Goal: Task Accomplishment & Management: Manage account settings

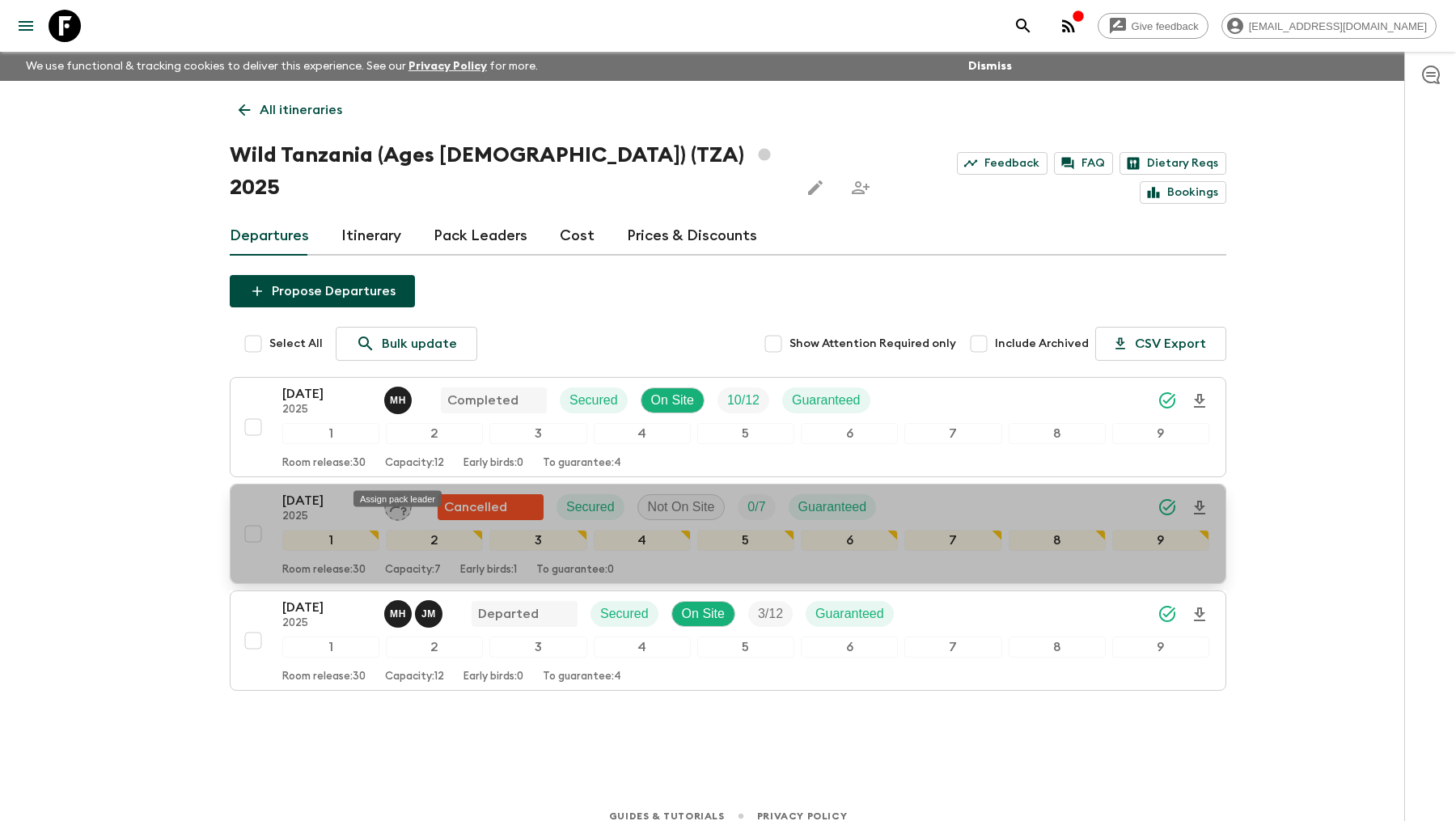
click at [394, 499] on icon "Assign pack leader" at bounding box center [397, 507] width 17 height 16
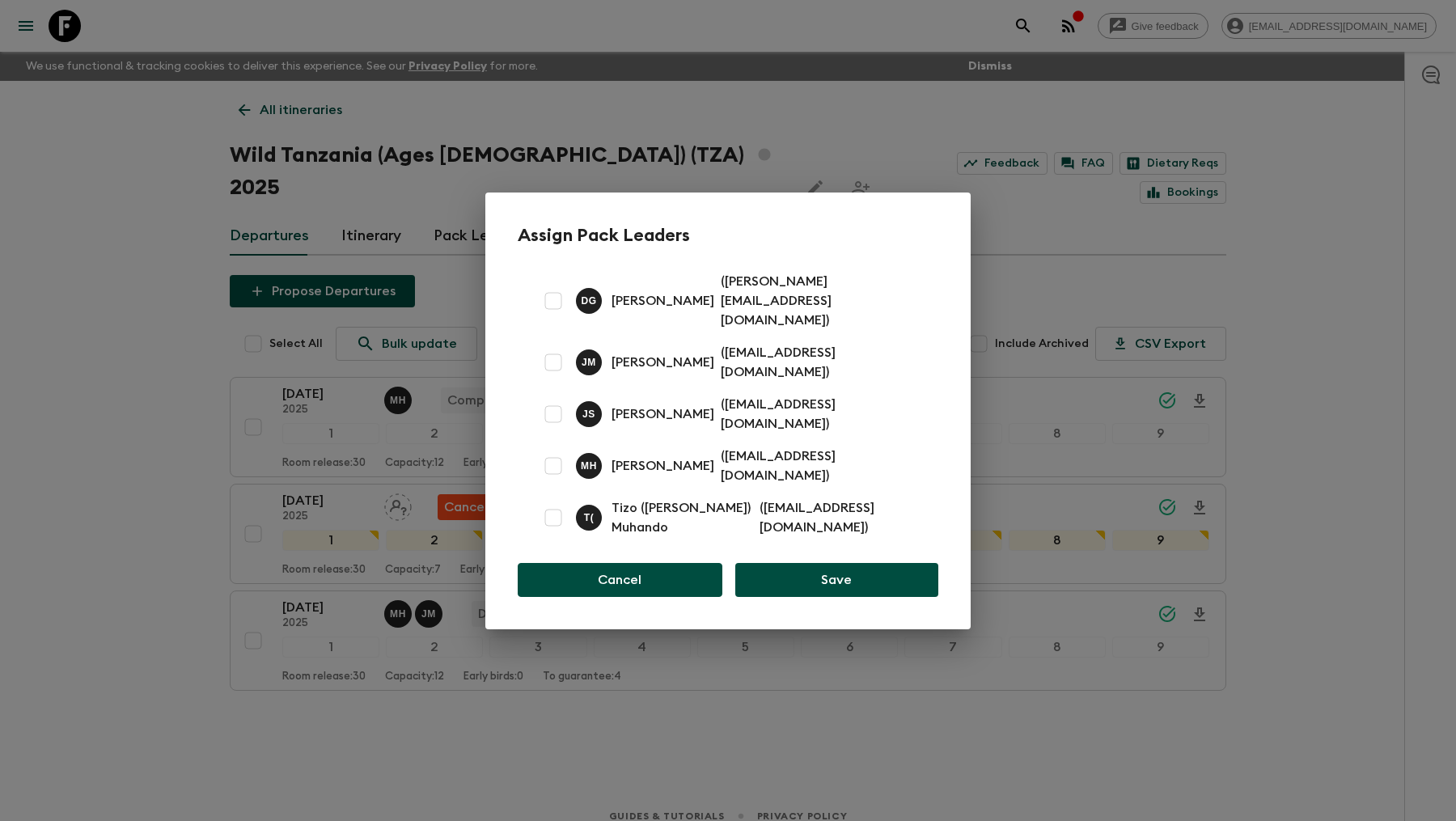
click at [677, 562] on button "Cancel" at bounding box center [620, 579] width 205 height 34
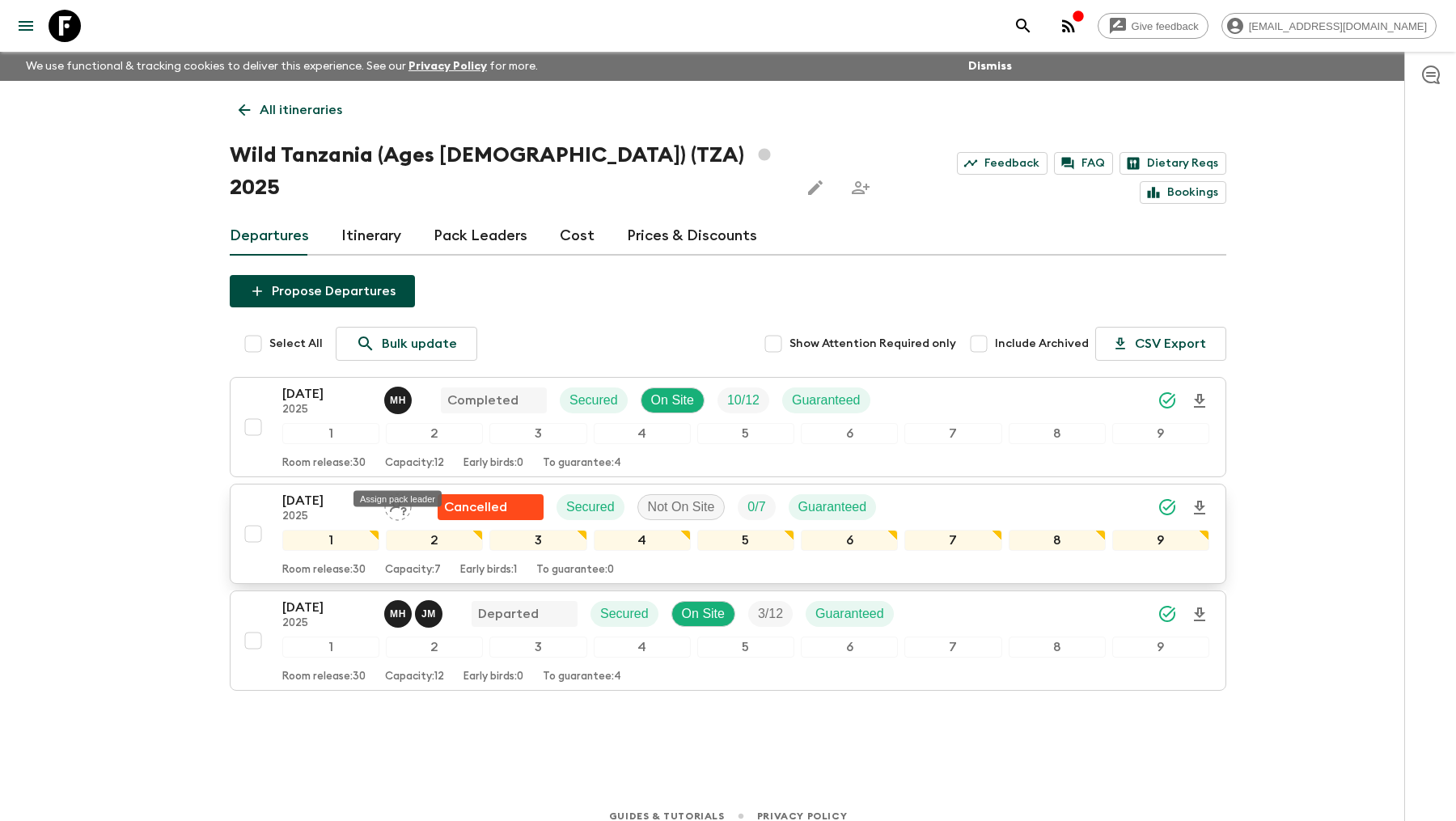
click at [401, 499] on icon "Assign pack leader" at bounding box center [397, 507] width 17 height 16
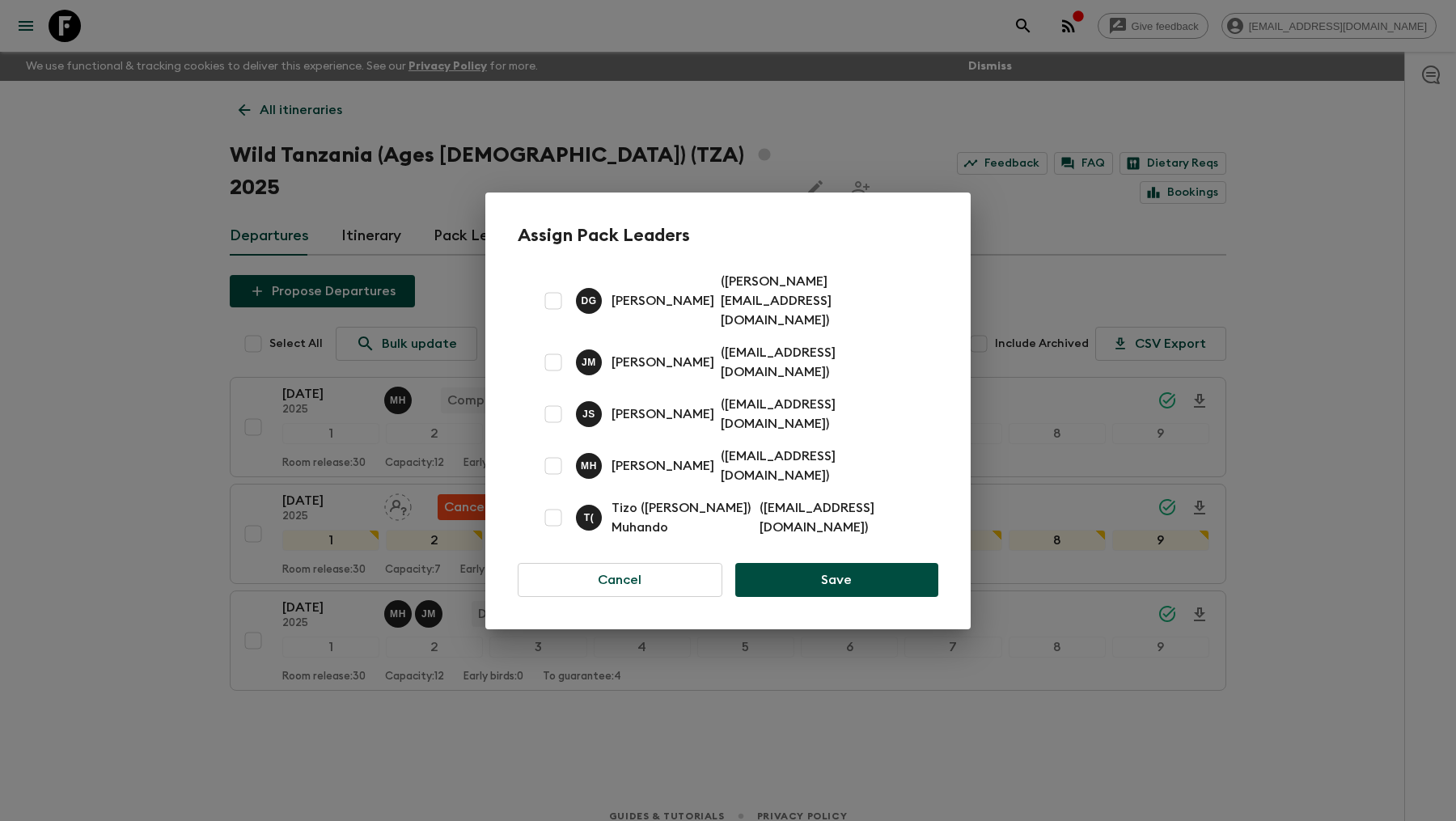
click at [166, 348] on div "Assign Pack Leaders D G [PERSON_NAME] ( [PERSON_NAME][EMAIL_ADDRESS][DOMAIN_NAM…" at bounding box center [728, 410] width 1456 height 821
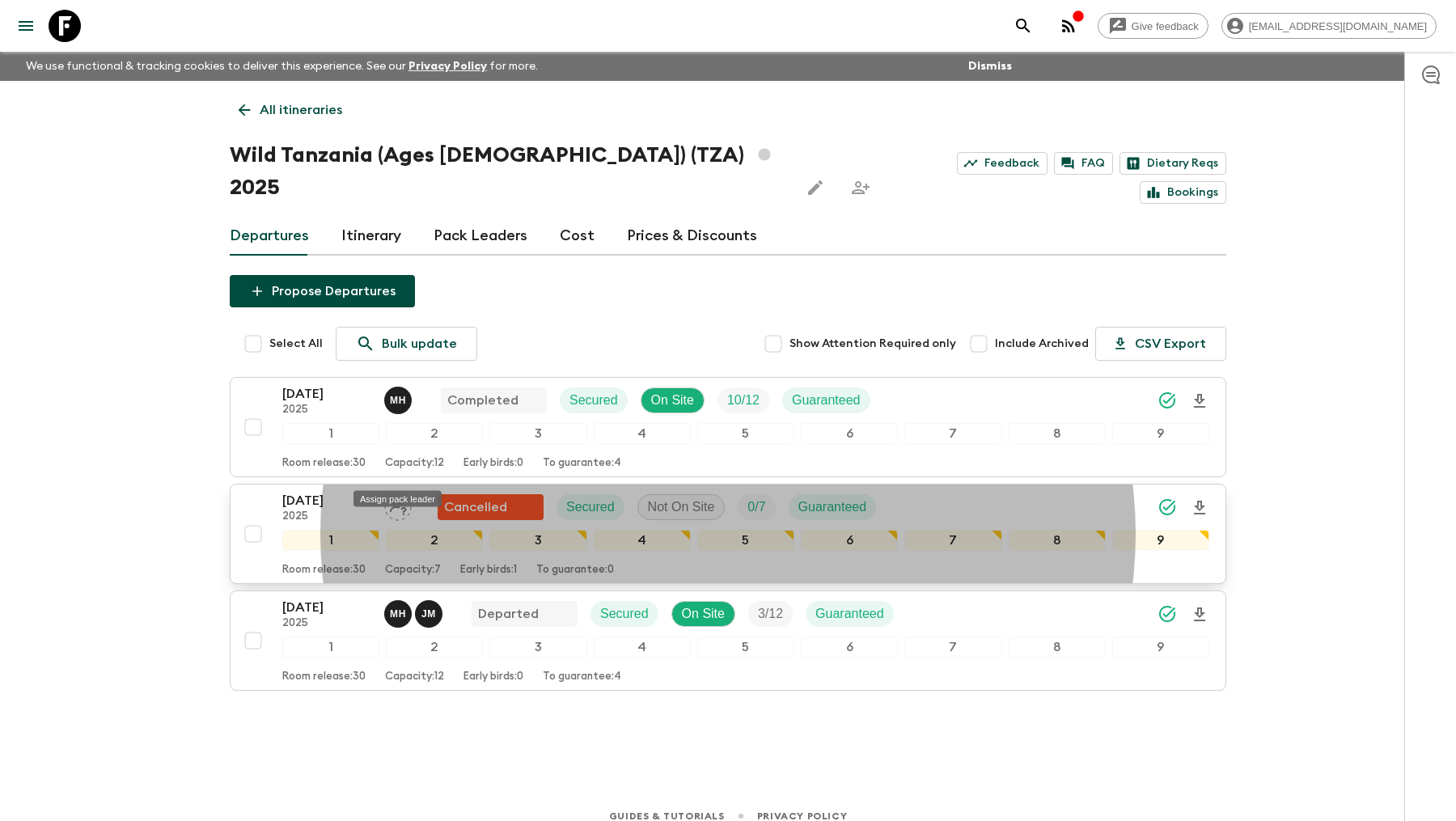
click at [406, 494] on icon "Assign pack leader" at bounding box center [398, 507] width 28 height 28
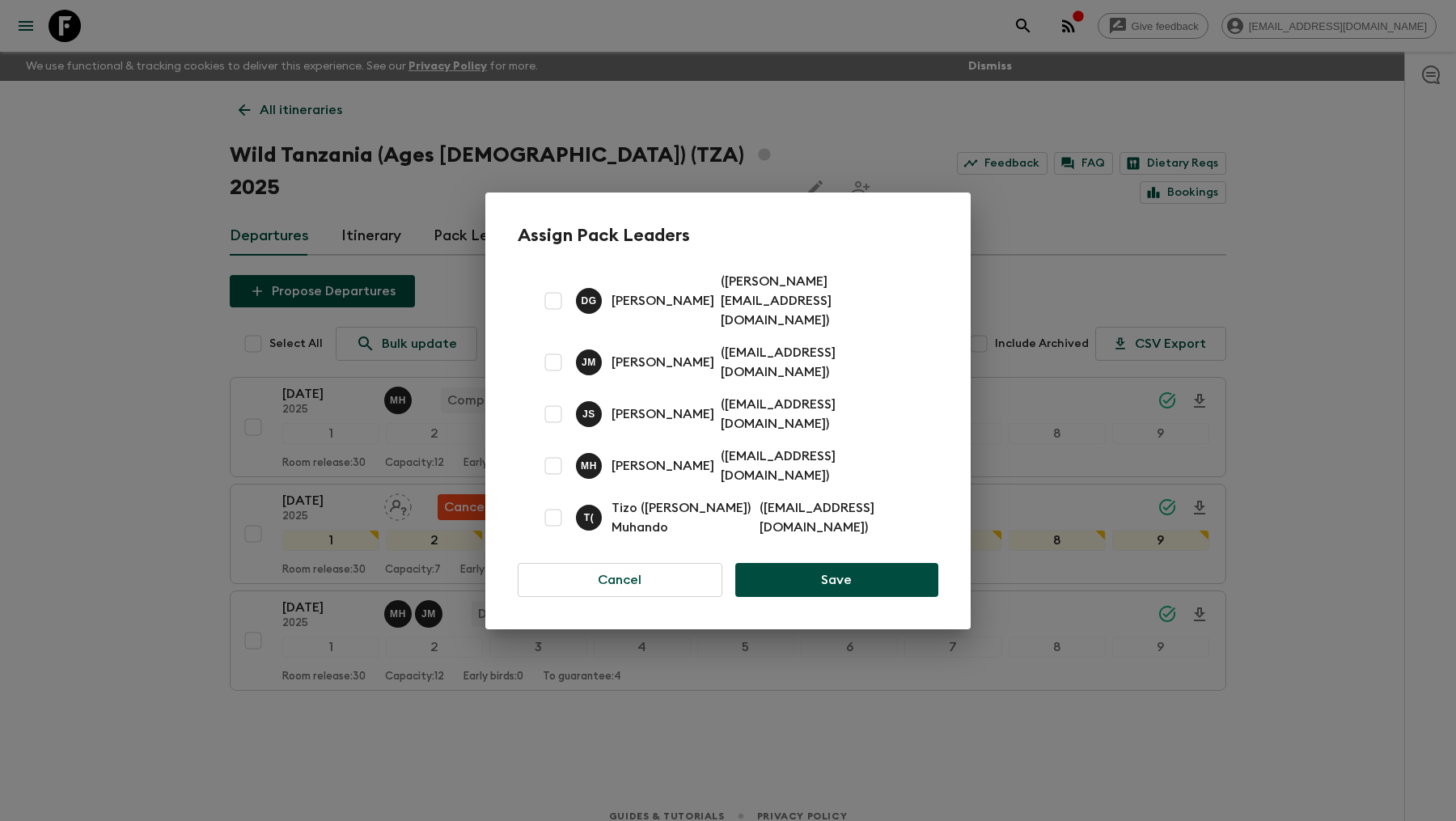
click at [481, 722] on div "Assign Pack Leaders D G David Guthrie ( david@tentwithaview.com ) J M Joachim M…" at bounding box center [728, 410] width 1456 height 821
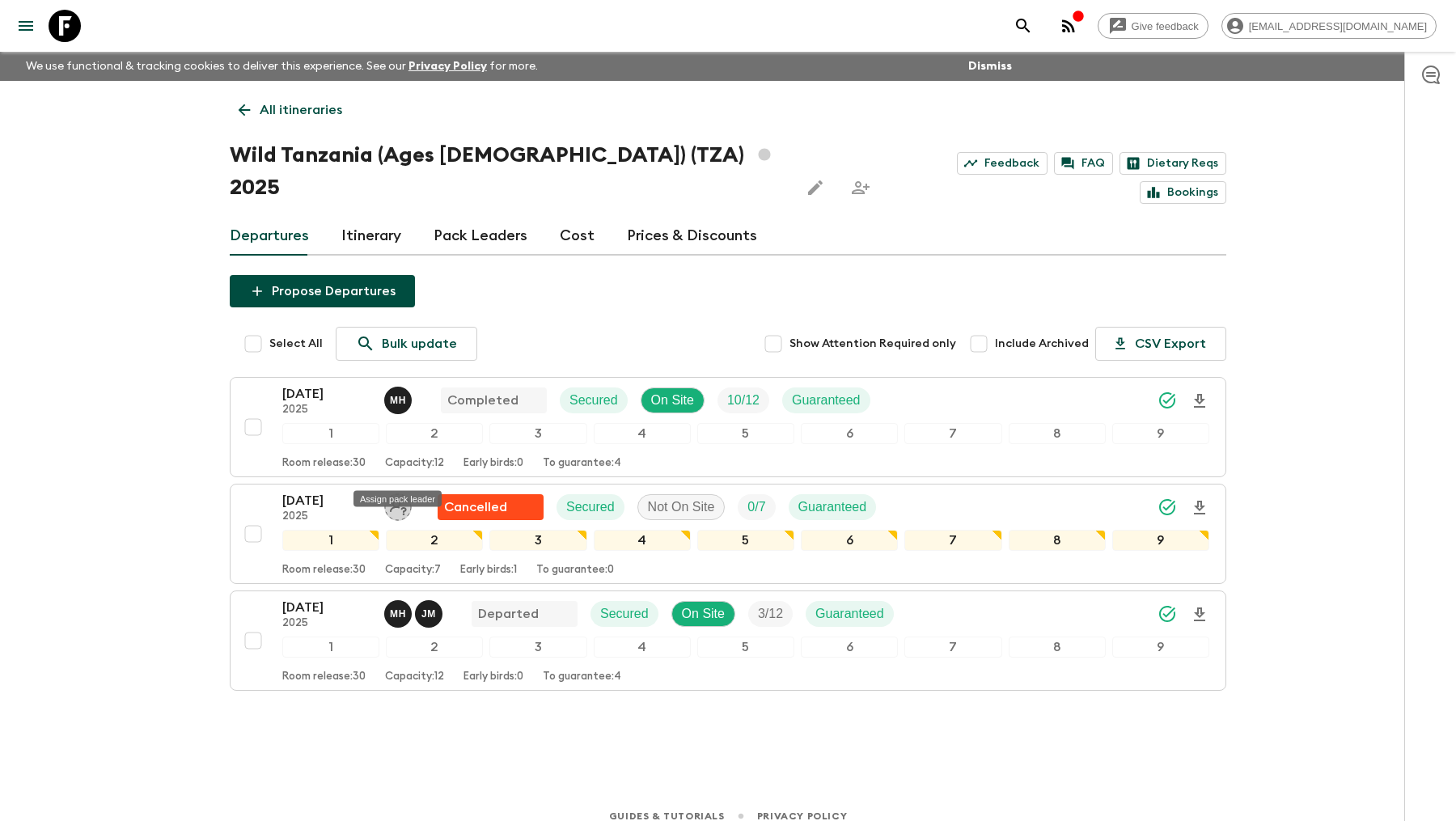
click at [664, 717] on div "All itineraries Wild Tanzania (Ages 45-59) (TZA) 2025 Feedback FAQ Dietary Reqs…" at bounding box center [728, 414] width 1036 height 668
click at [778, 683] on div "Propose Departures Select All Bulk update Show Attention Required only Include …" at bounding box center [728, 502] width 997 height 454
click at [402, 483] on body "Give feedback kat.f@flashpack.com We use functional & tracking cookies to deliv…" at bounding box center [728, 419] width 1456 height 838
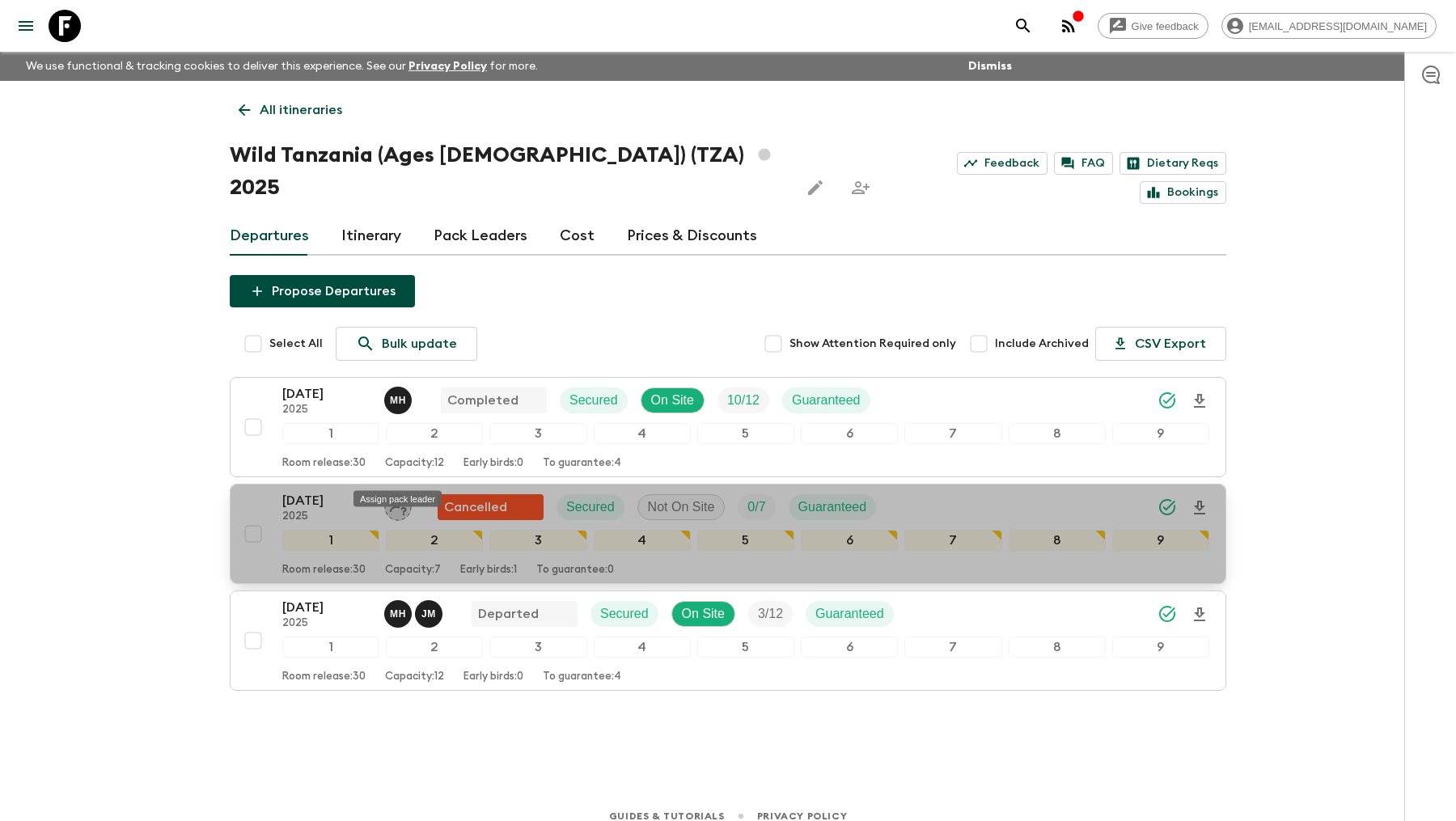
click at [398, 494] on icon "Assign pack leader" at bounding box center [398, 507] width 28 height 28
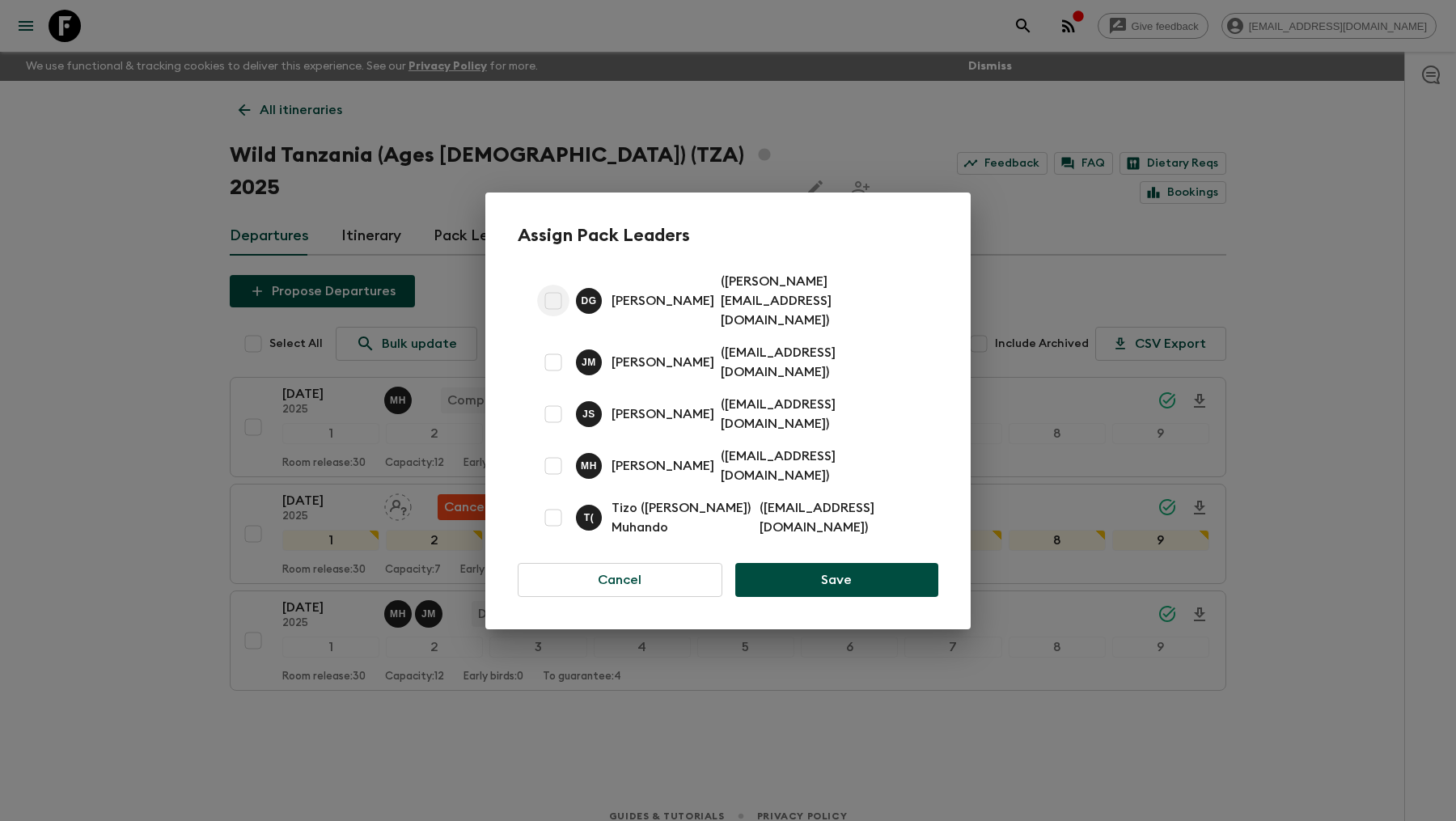
click at [558, 317] on input "checkbox" at bounding box center [553, 300] width 32 height 32
checkbox input "true"
click at [555, 354] on input "checkbox" at bounding box center [553, 362] width 32 height 32
checkbox input "true"
click at [550, 407] on input "checkbox" at bounding box center [553, 414] width 32 height 32
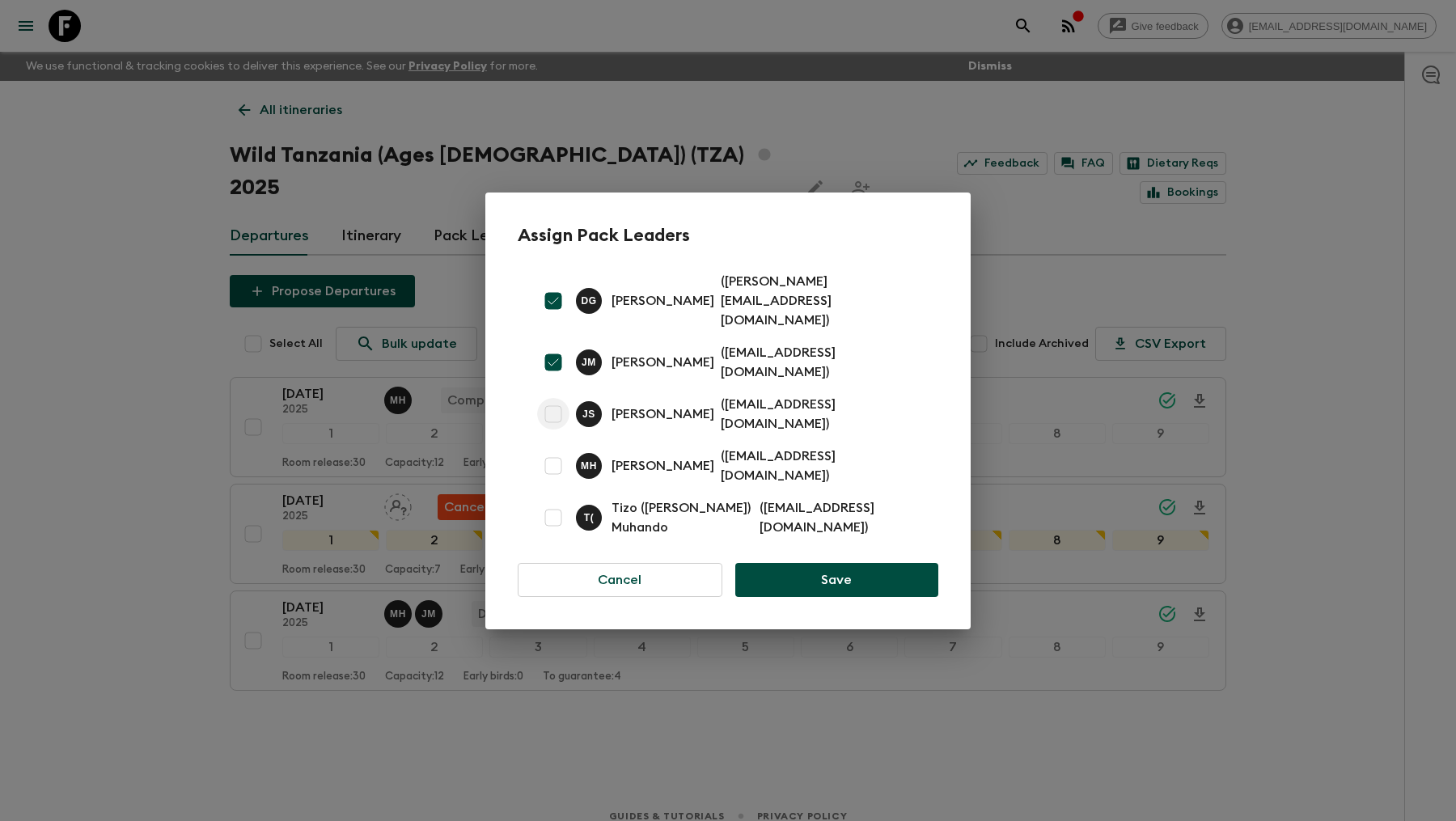
checkbox input "true"
click at [808, 562] on button "Save" at bounding box center [837, 579] width 203 height 34
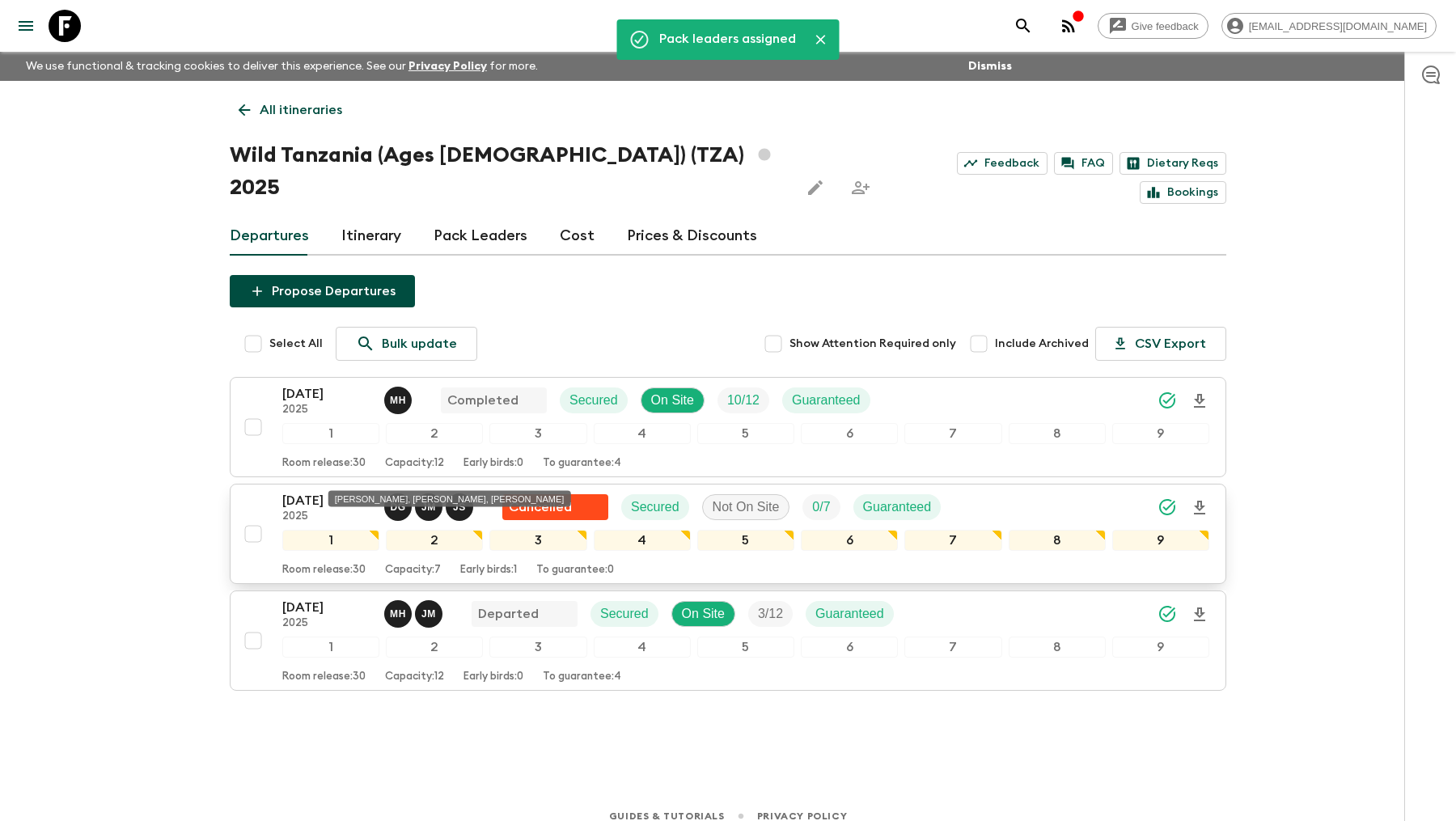
click at [399, 500] on p "D G" at bounding box center [397, 506] width 16 height 13
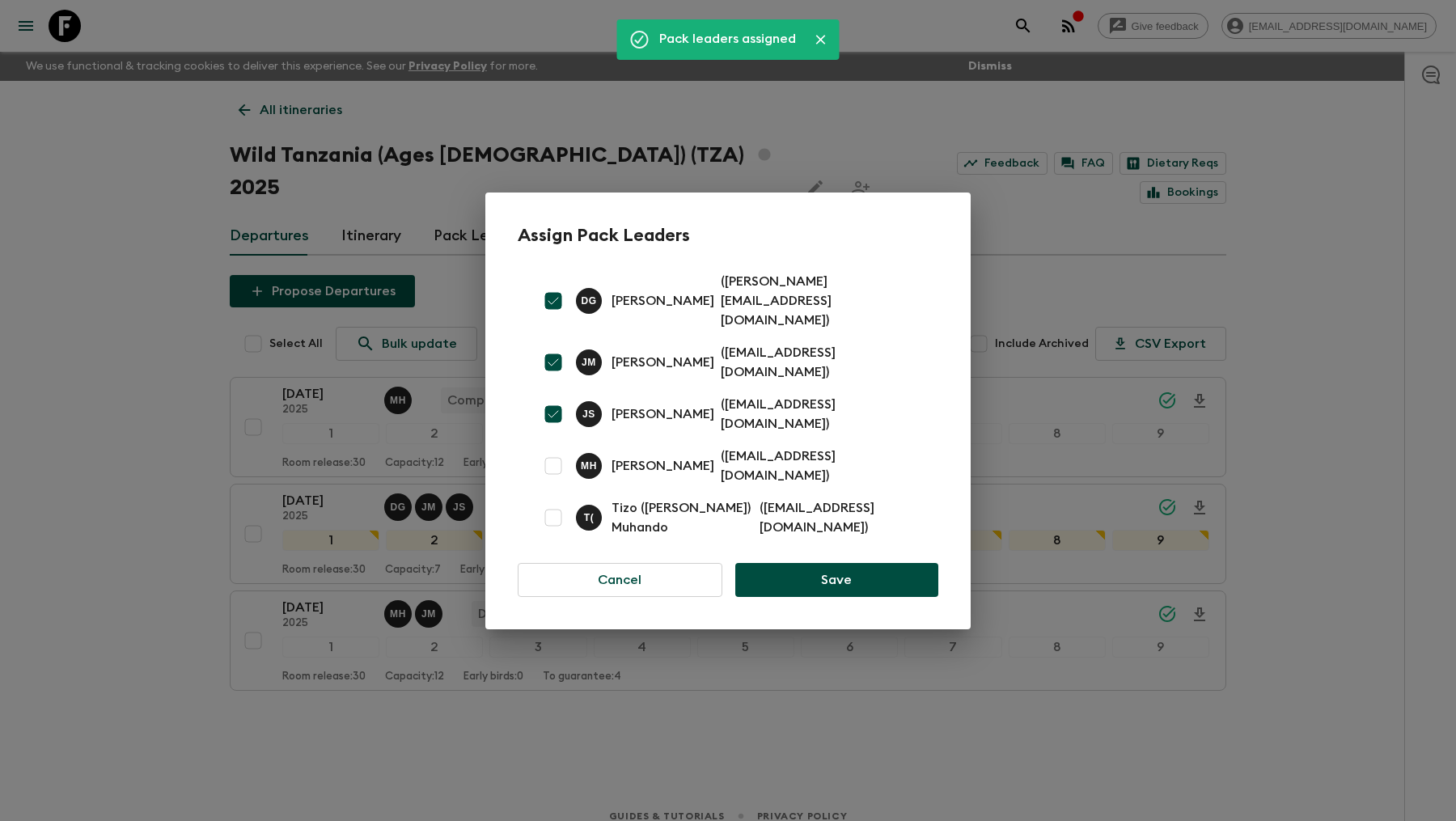
click at [554, 316] on input "checkbox" at bounding box center [553, 300] width 32 height 32
checkbox input "false"
drag, startPoint x: 554, startPoint y: 352, endPoint x: 552, endPoint y: 393, distance: 41.0
click at [554, 352] on input "checkbox" at bounding box center [553, 362] width 32 height 32
checkbox input "false"
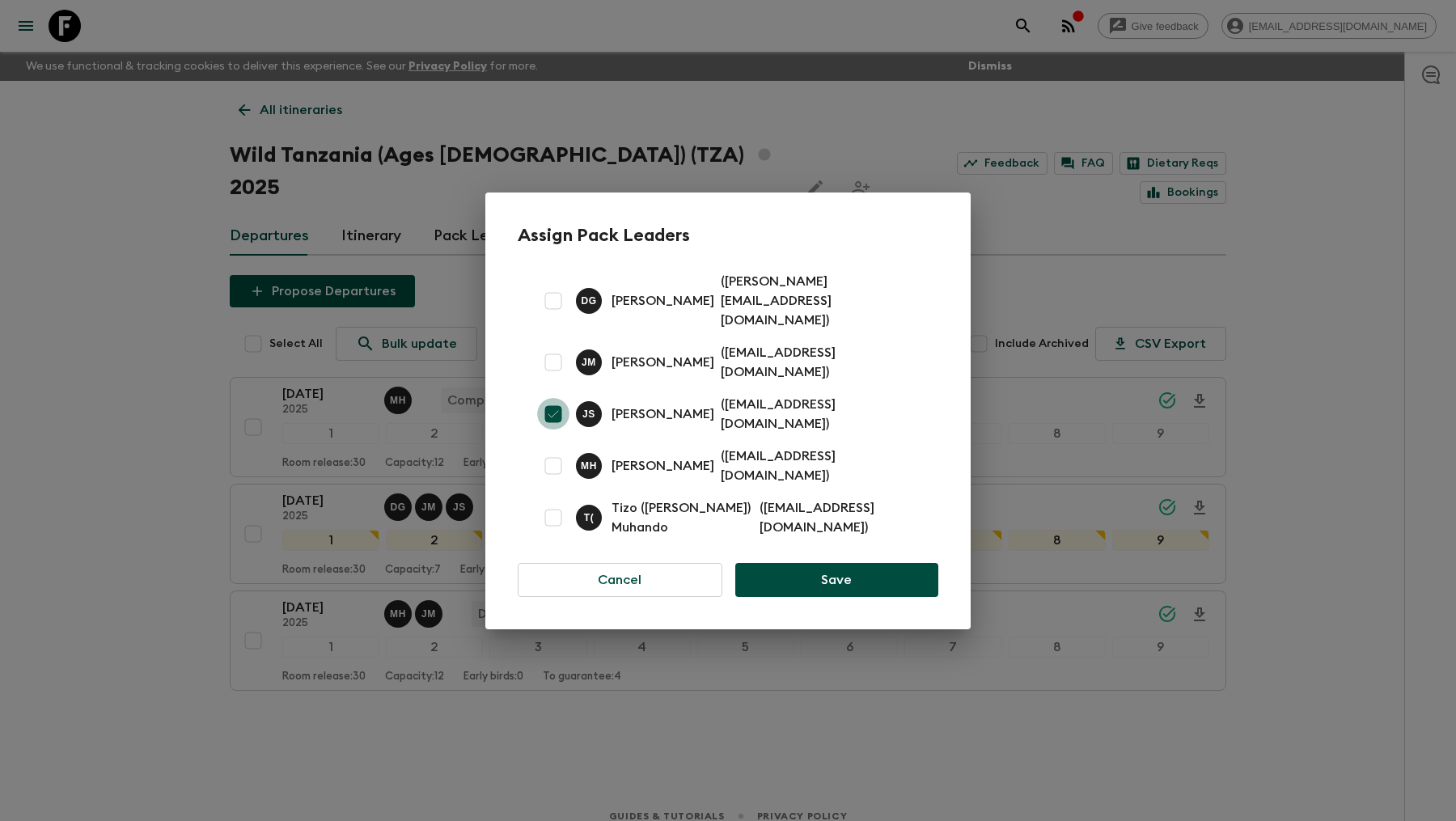
click at [549, 400] on input "checkbox" at bounding box center [553, 414] width 32 height 32
checkbox input "false"
click at [684, 562] on button "Cancel" at bounding box center [620, 579] width 205 height 34
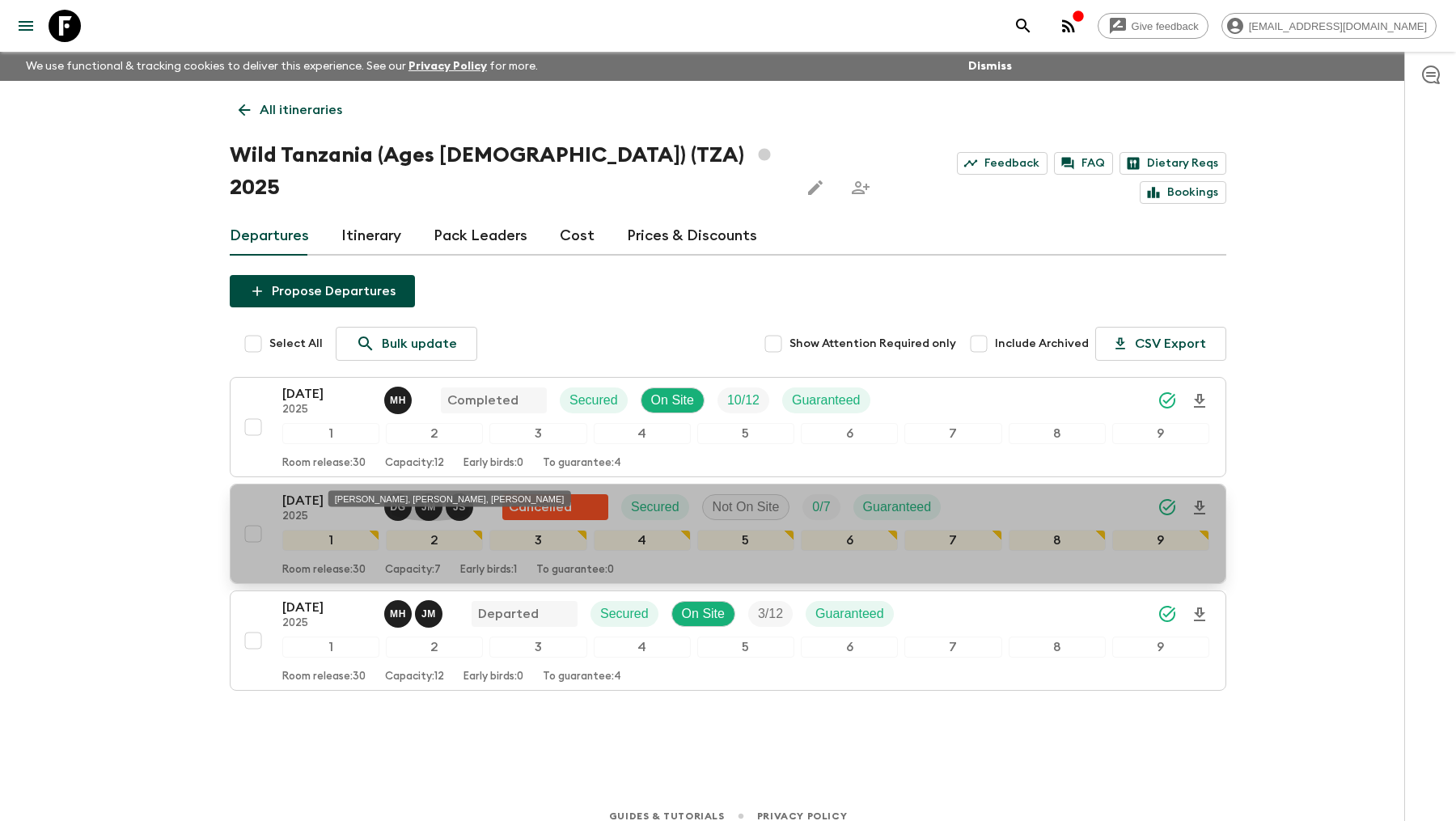
click at [402, 500] on p "D G" at bounding box center [397, 506] width 16 height 13
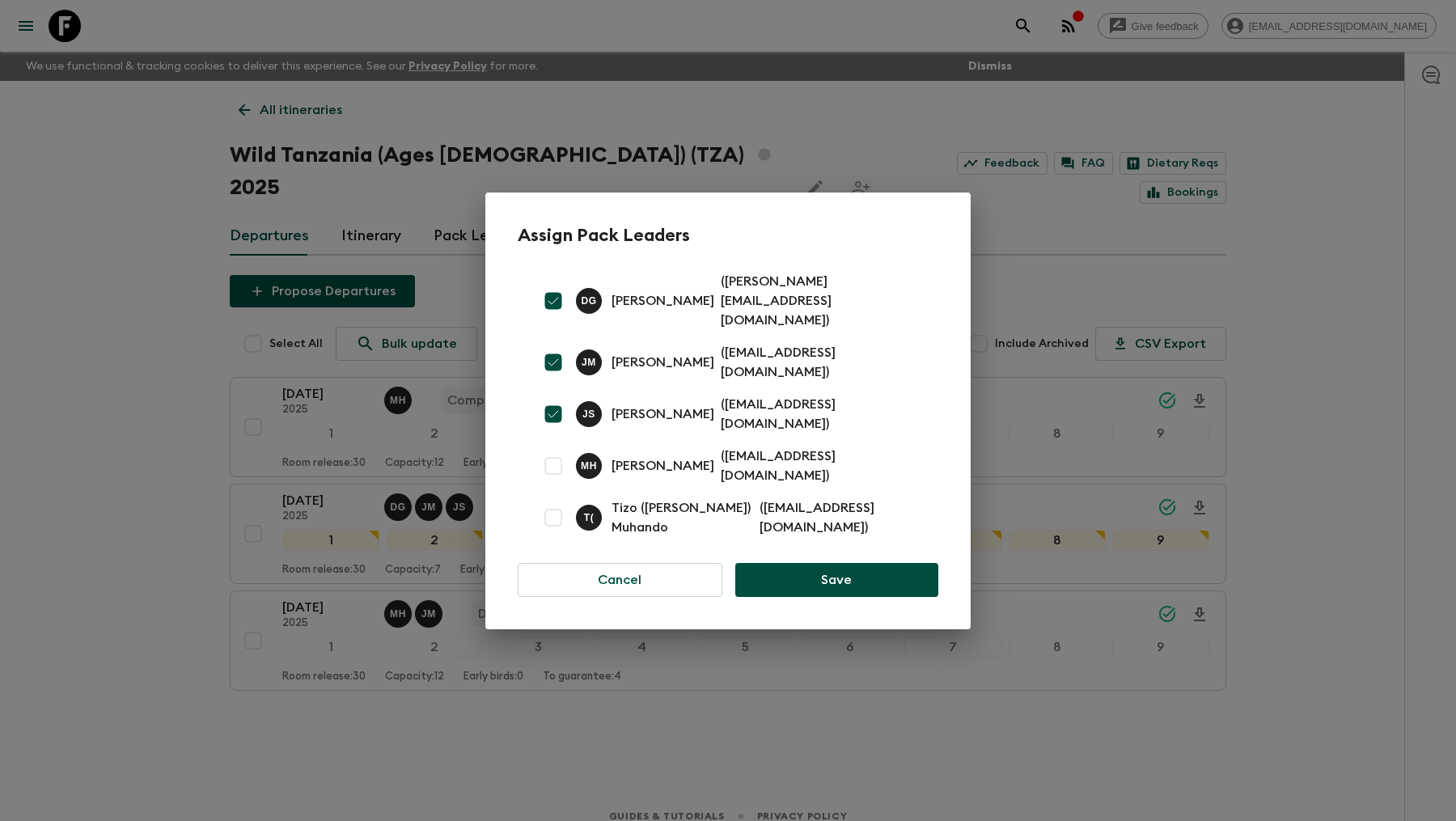
click at [552, 312] on input "checkbox" at bounding box center [553, 300] width 32 height 32
checkbox input "false"
click at [557, 358] on input "checkbox" at bounding box center [553, 362] width 32 height 32
checkbox input "false"
click at [554, 403] on input "checkbox" at bounding box center [553, 414] width 32 height 32
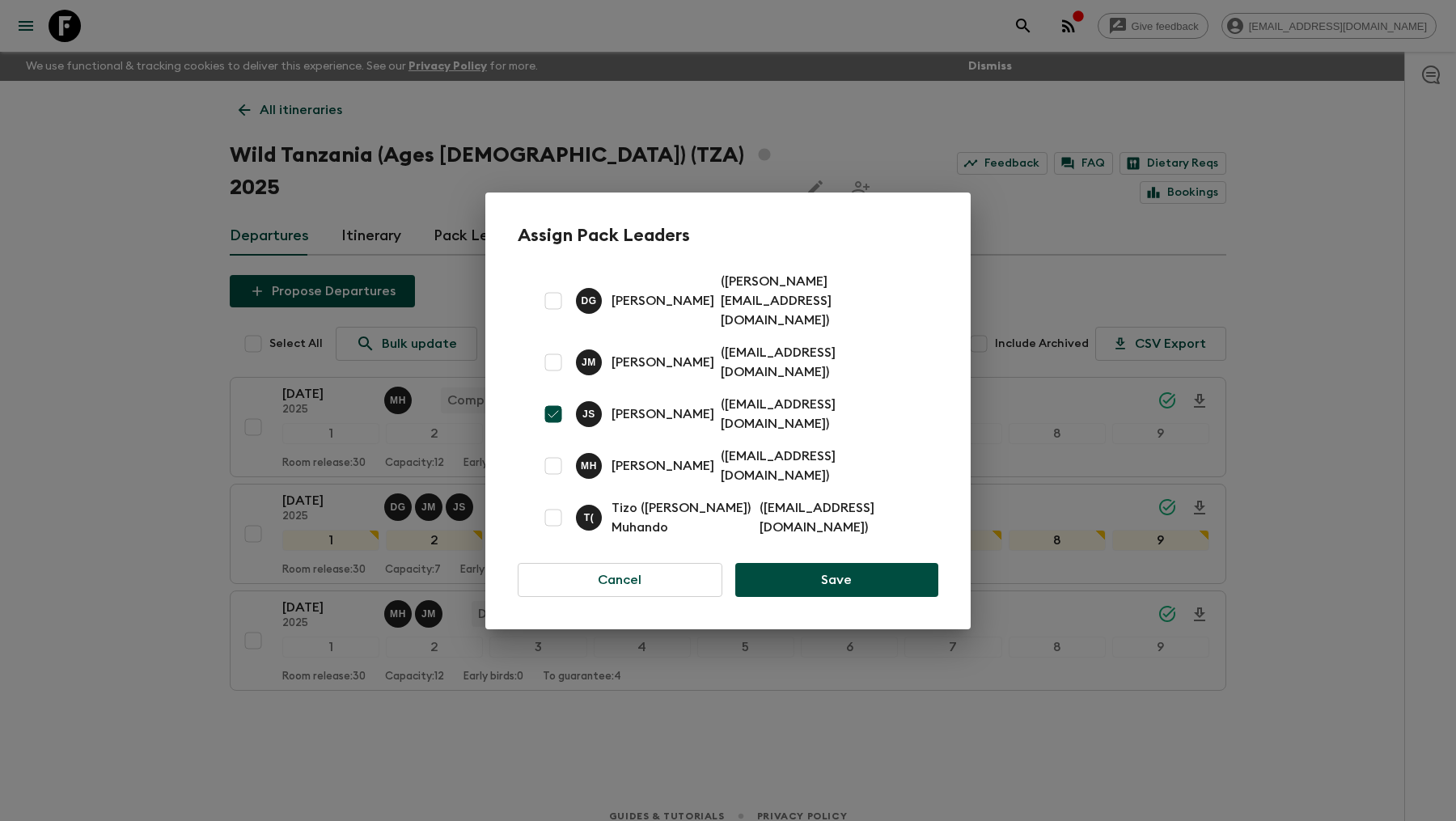
checkbox input "false"
click at [843, 565] on button "Save" at bounding box center [837, 579] width 203 height 34
